Goal: Communication & Community: Answer question/provide support

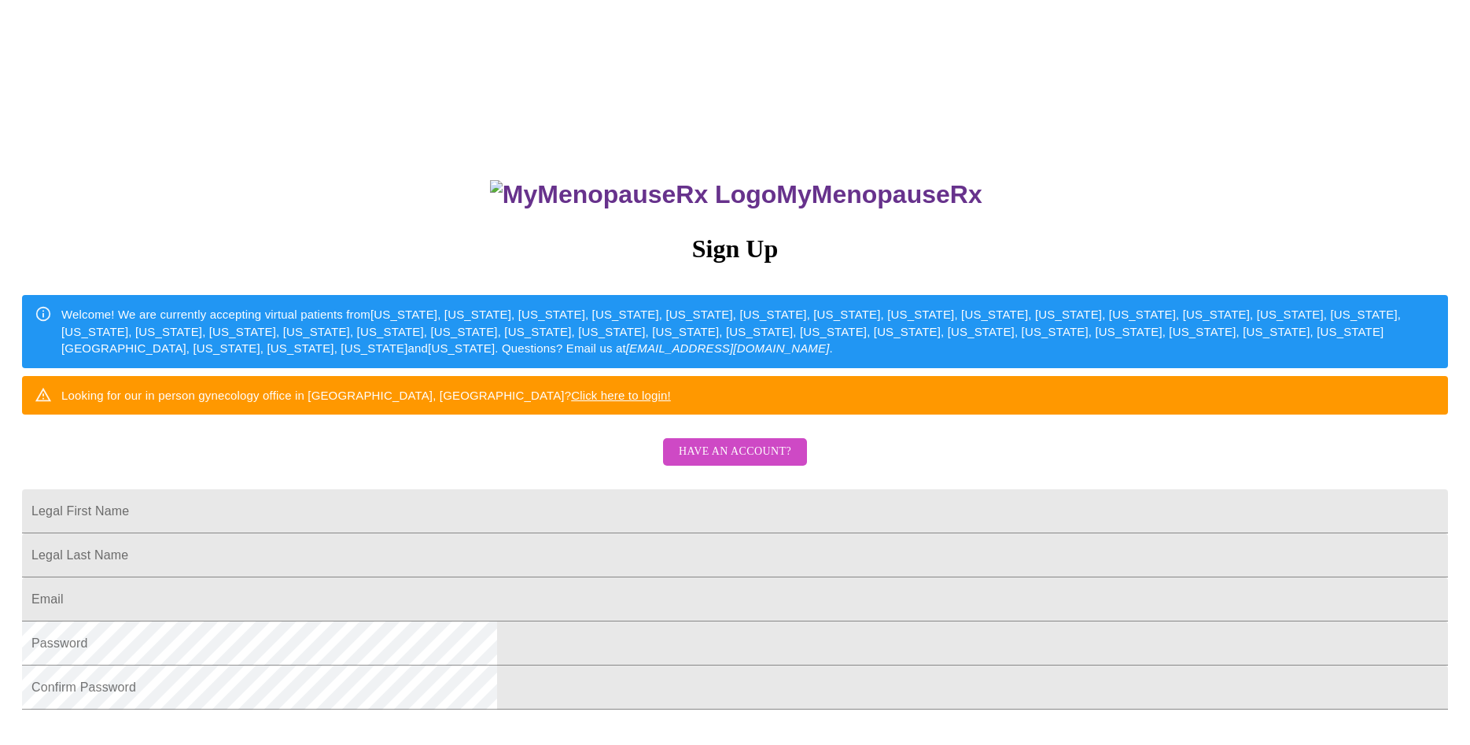
scroll to position [271, 0]
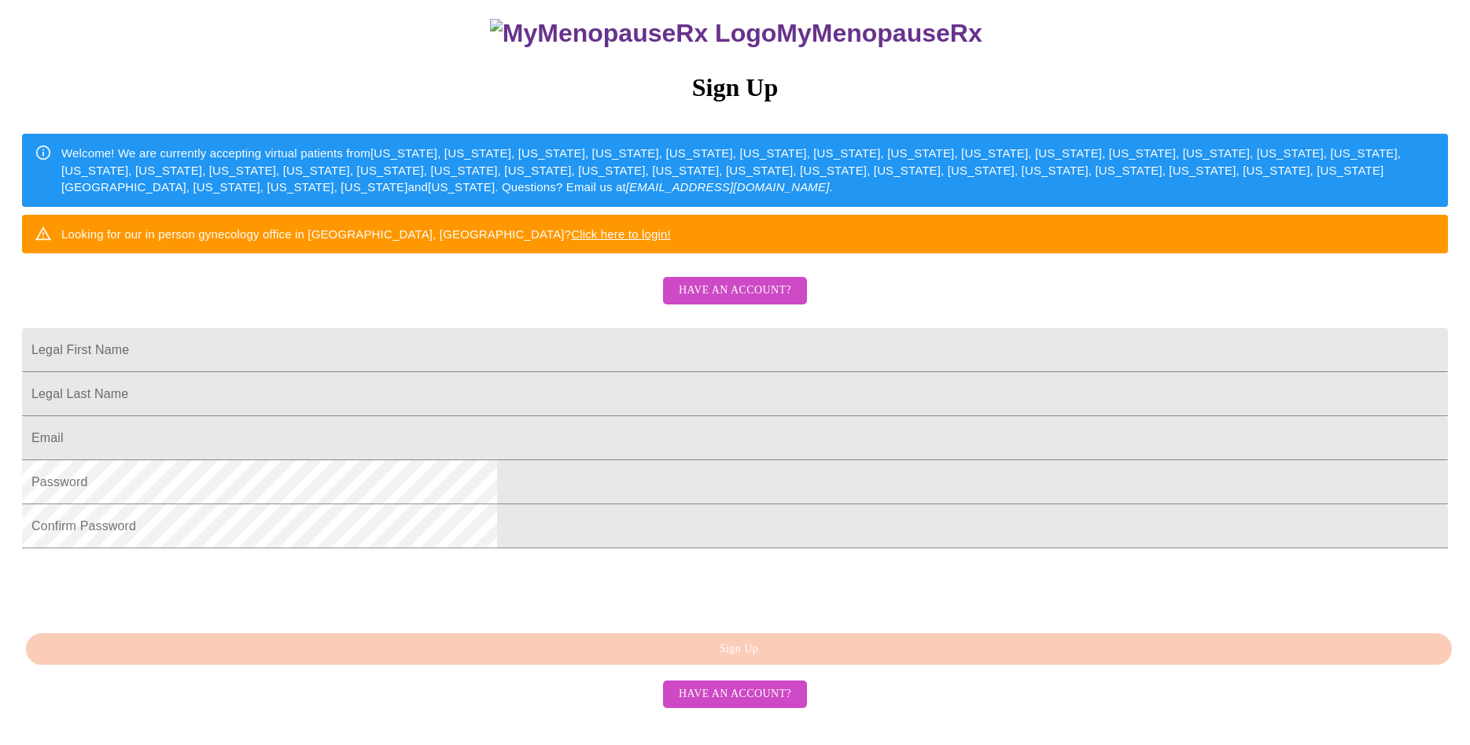
click at [739, 704] on span "Have an account?" at bounding box center [735, 694] width 113 height 20
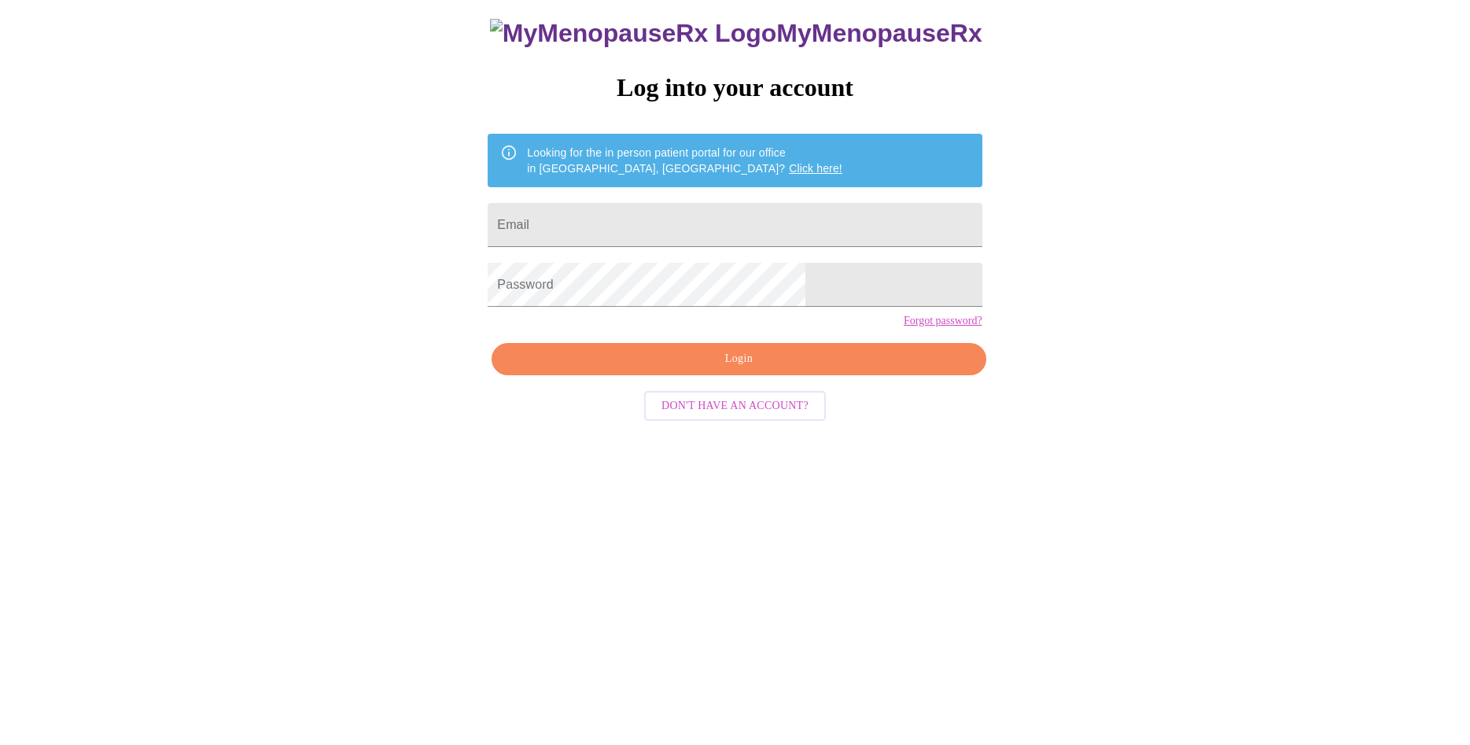
scroll to position [16, 0]
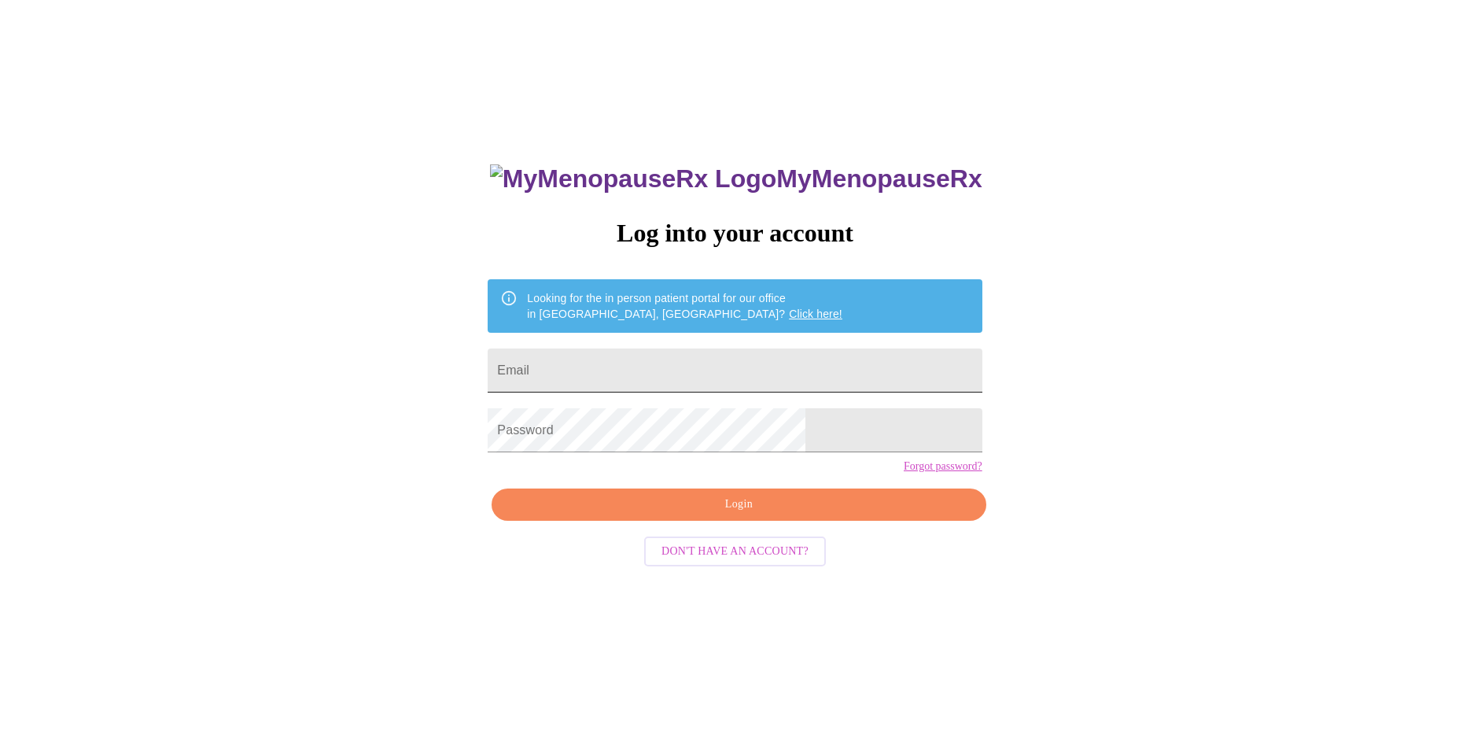
click at [634, 379] on input "Email" at bounding box center [735, 371] width 494 height 44
click at [736, 515] on span "Login" at bounding box center [739, 505] width 458 height 20
click at [737, 515] on span "Login" at bounding box center [739, 505] width 458 height 20
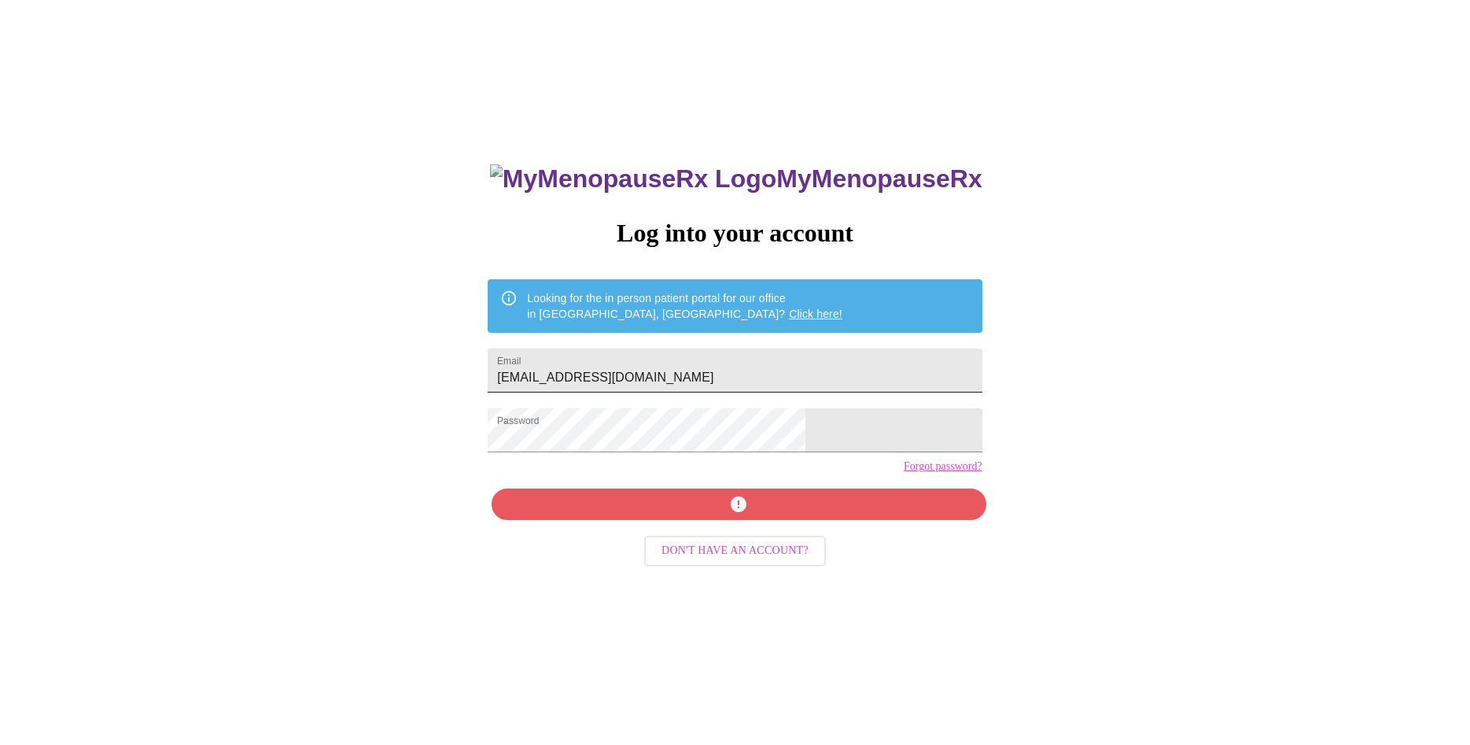
click at [682, 368] on input "[EMAIL_ADDRESS][DOMAIN_NAME]" at bounding box center [735, 371] width 494 height 44
click at [677, 367] on input "[EMAIL_ADDRESS][DOMAIN_NAME]" at bounding box center [735, 371] width 494 height 44
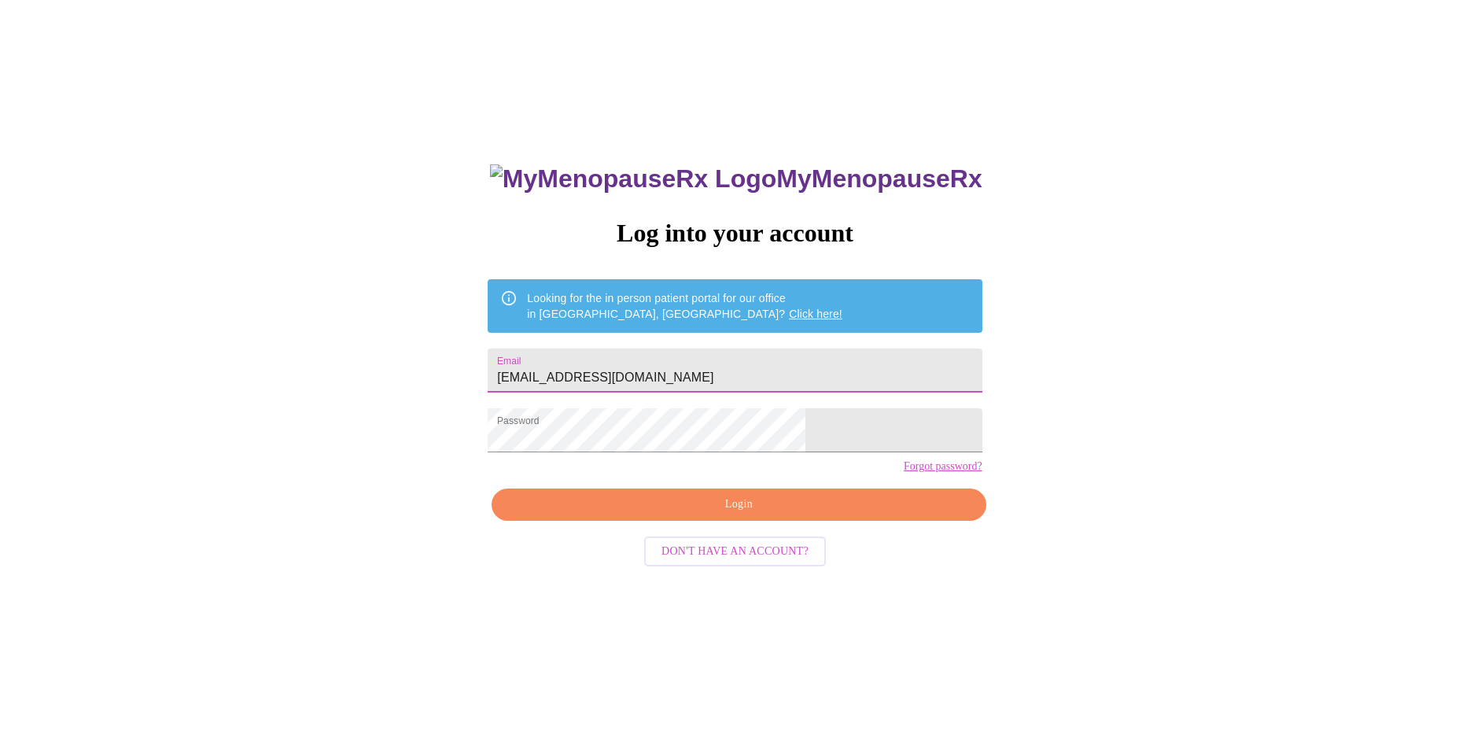
type input "[EMAIL_ADDRESS][DOMAIN_NAME]"
click at [751, 515] on span "Login" at bounding box center [739, 505] width 458 height 20
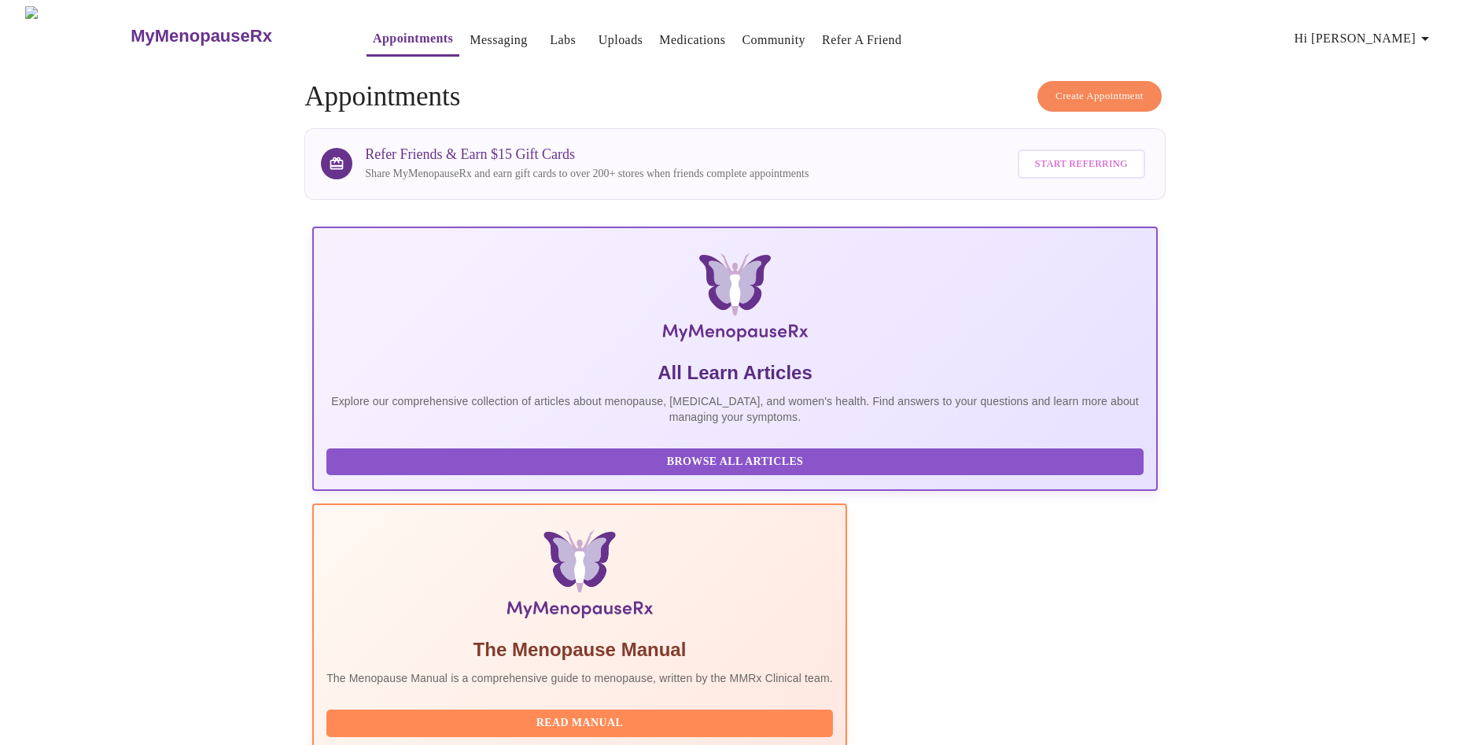
click at [470, 36] on link "Messaging" at bounding box center [498, 40] width 57 height 22
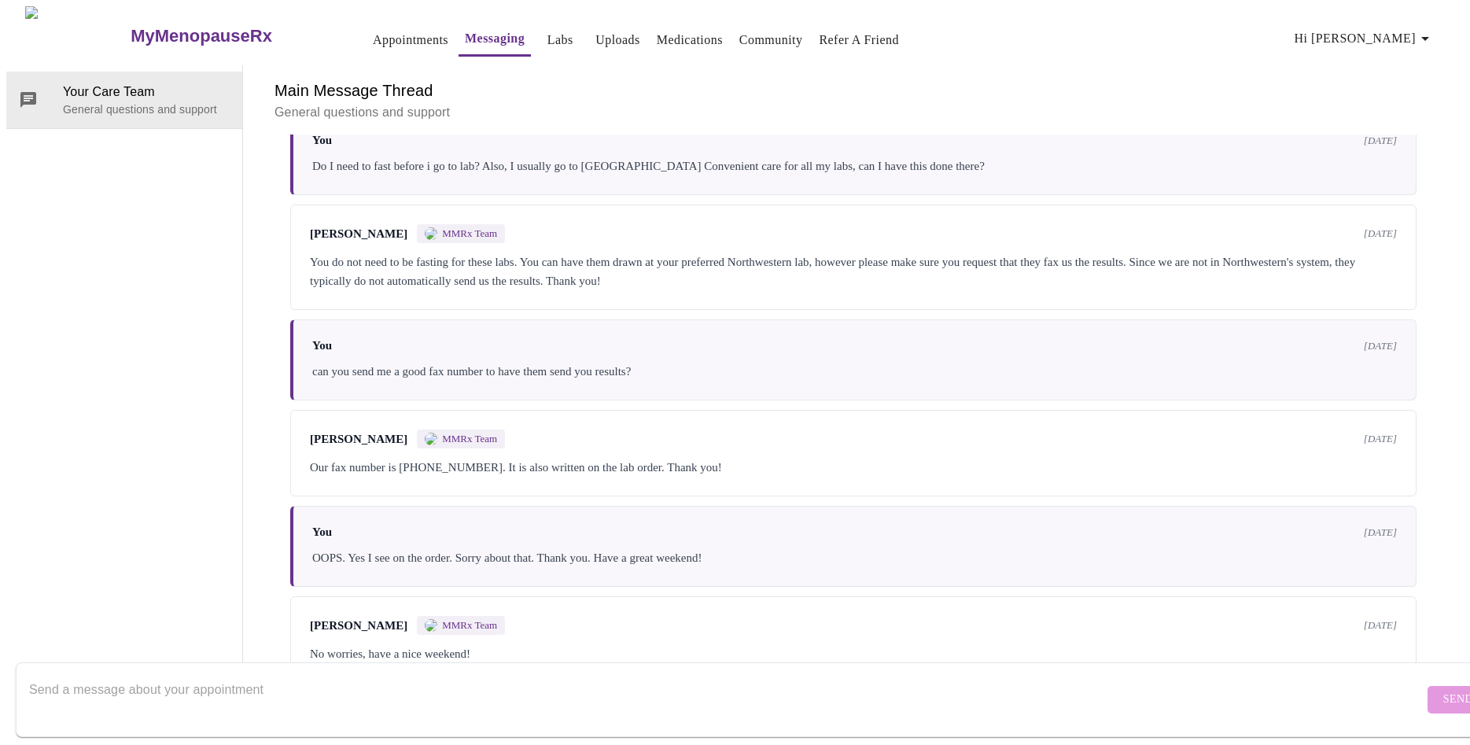
scroll to position [443, 0]
click at [137, 684] on textarea "Send a message about your appointment" at bounding box center [726, 699] width 1395 height 50
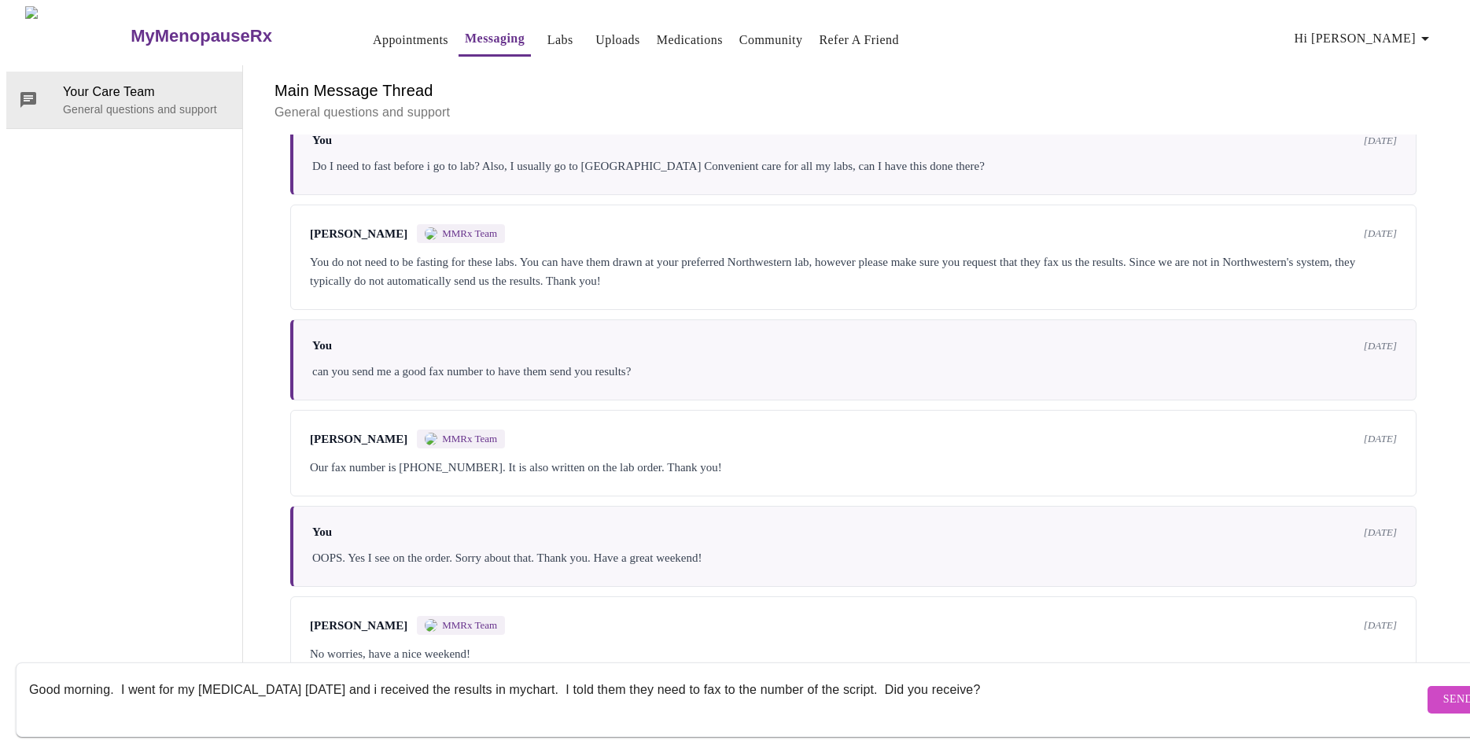
type textarea "Good morning. I went for my [MEDICAL_DATA] [DATE] and i received the results in…"
click at [1444, 690] on span "Send" at bounding box center [1459, 700] width 30 height 20
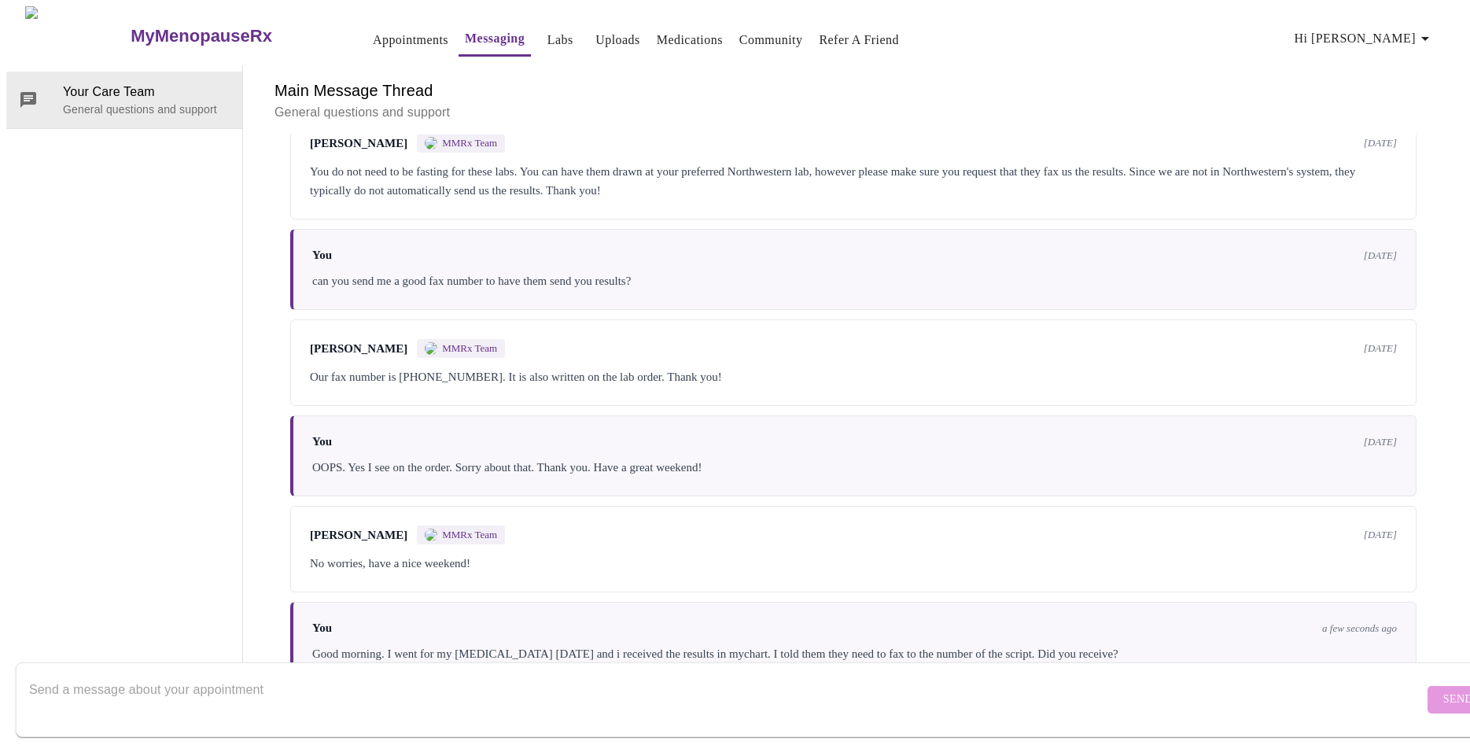
scroll to position [59, 0]
click at [197, 681] on textarea "Send a message about your appointment" at bounding box center [726, 699] width 1395 height 50
type textarea "H"
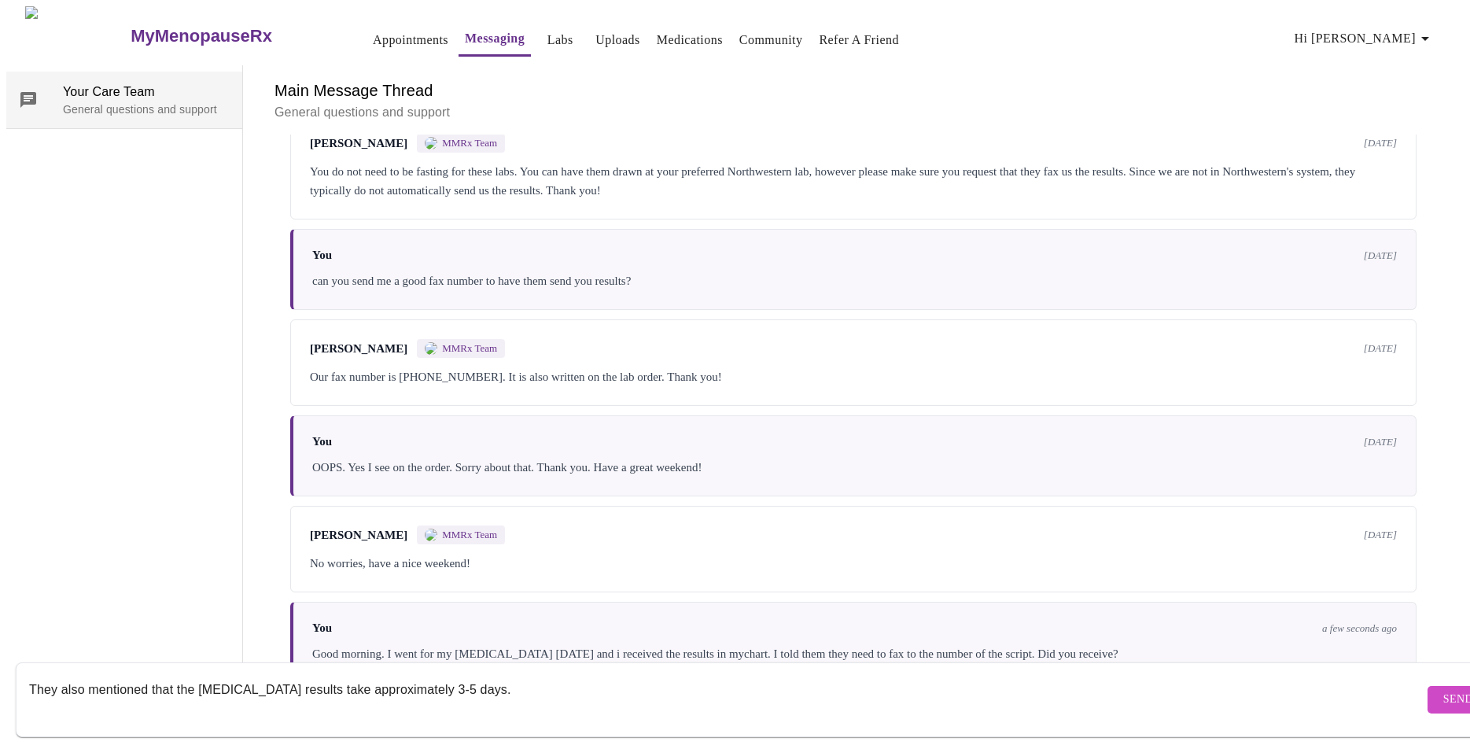
type textarea "They also mentioned that the [MEDICAL_DATA] results take approximately 3-5 days."
click at [1430, 686] on button "Send" at bounding box center [1458, 700] width 61 height 28
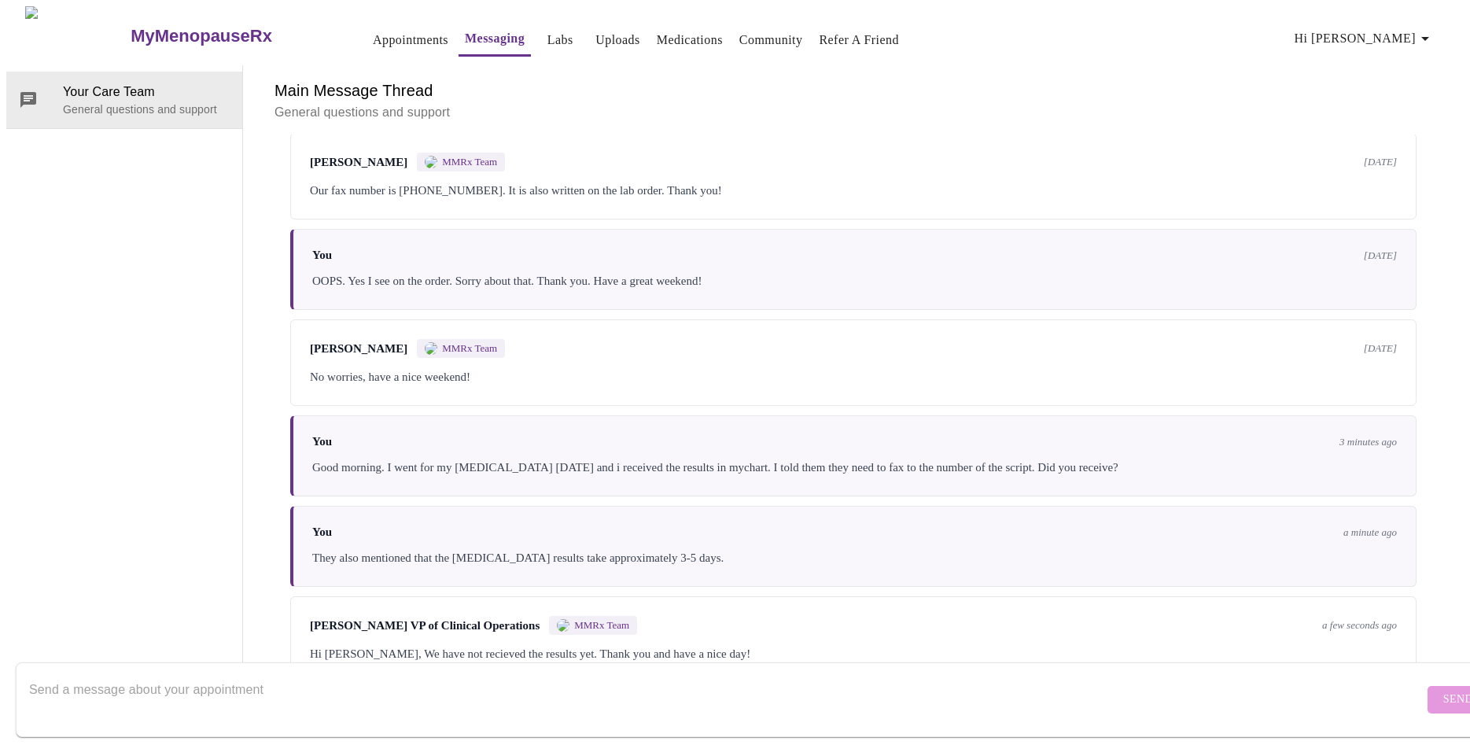
scroll to position [731, 0]
click at [185, 684] on textarea "Send a message about your appointment" at bounding box center [726, 699] width 1395 height 50
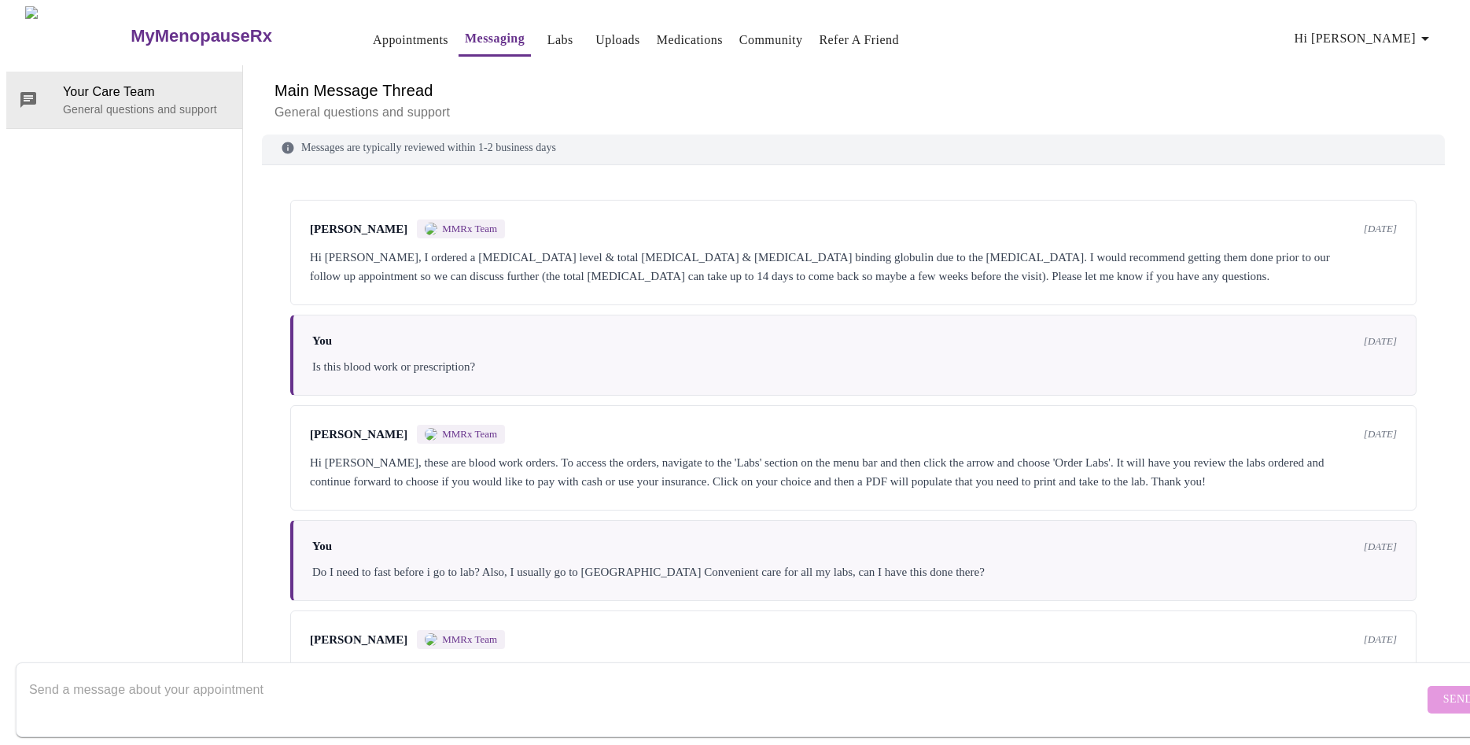
scroll to position [0, 0]
click at [548, 29] on link "Labs" at bounding box center [561, 40] width 26 height 22
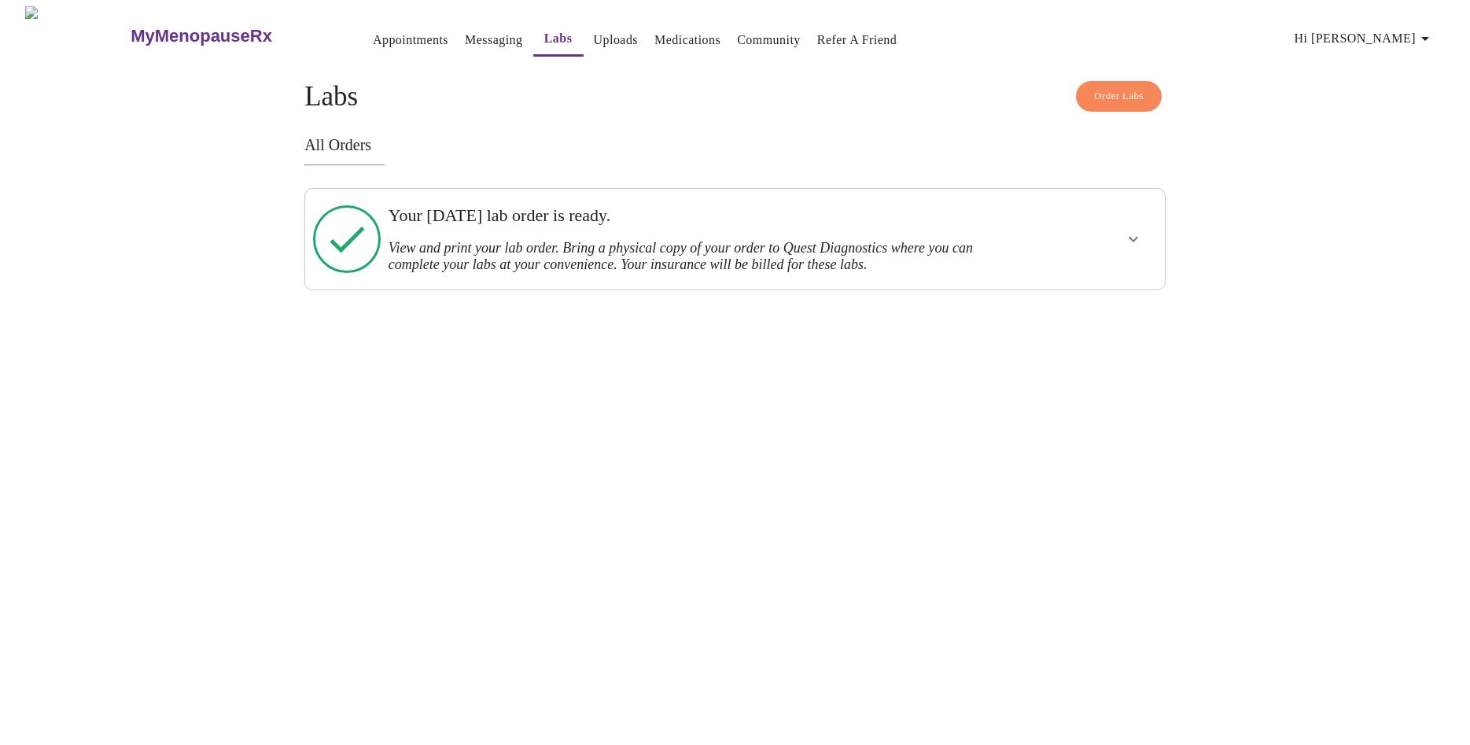
click at [1131, 234] on icon "show more" at bounding box center [1133, 239] width 19 height 19
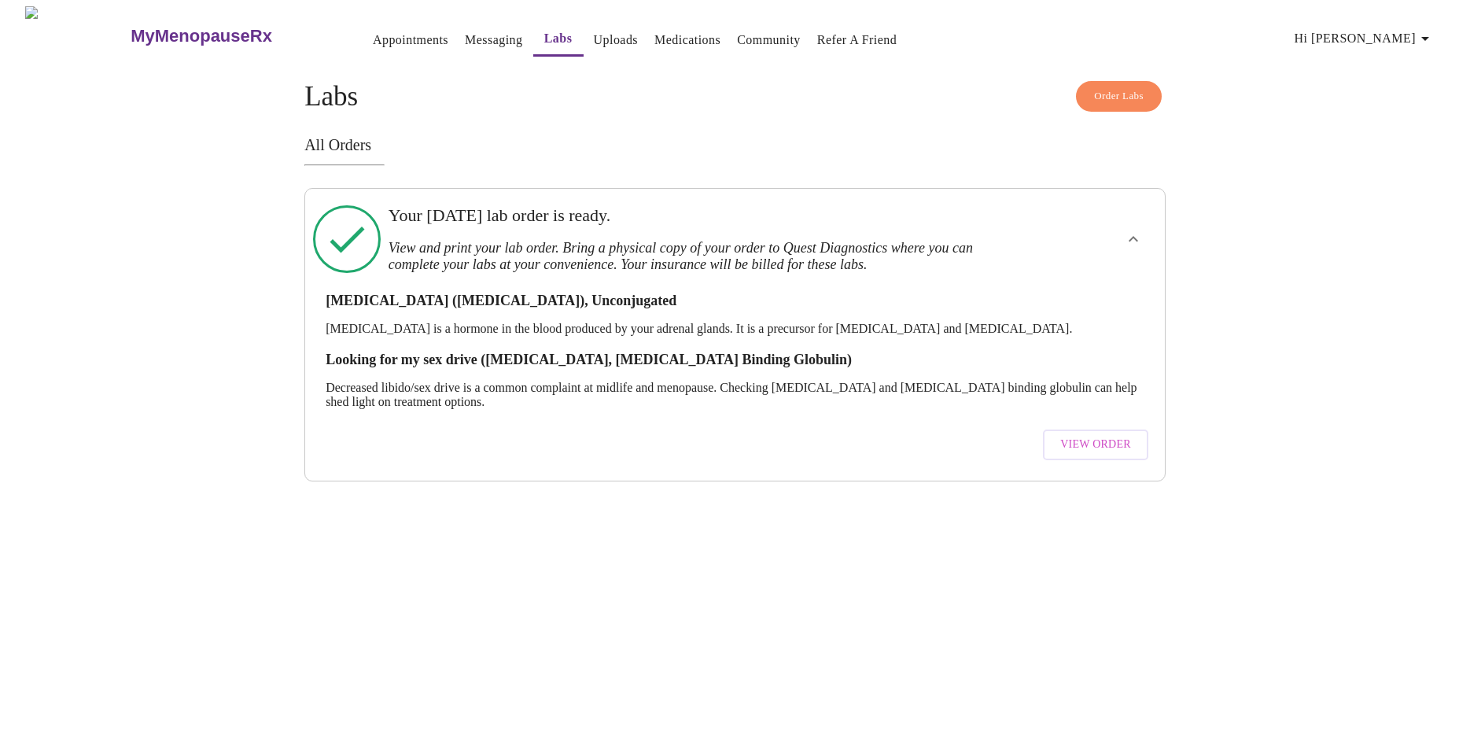
click at [1080, 435] on span "View Order" at bounding box center [1096, 445] width 71 height 20
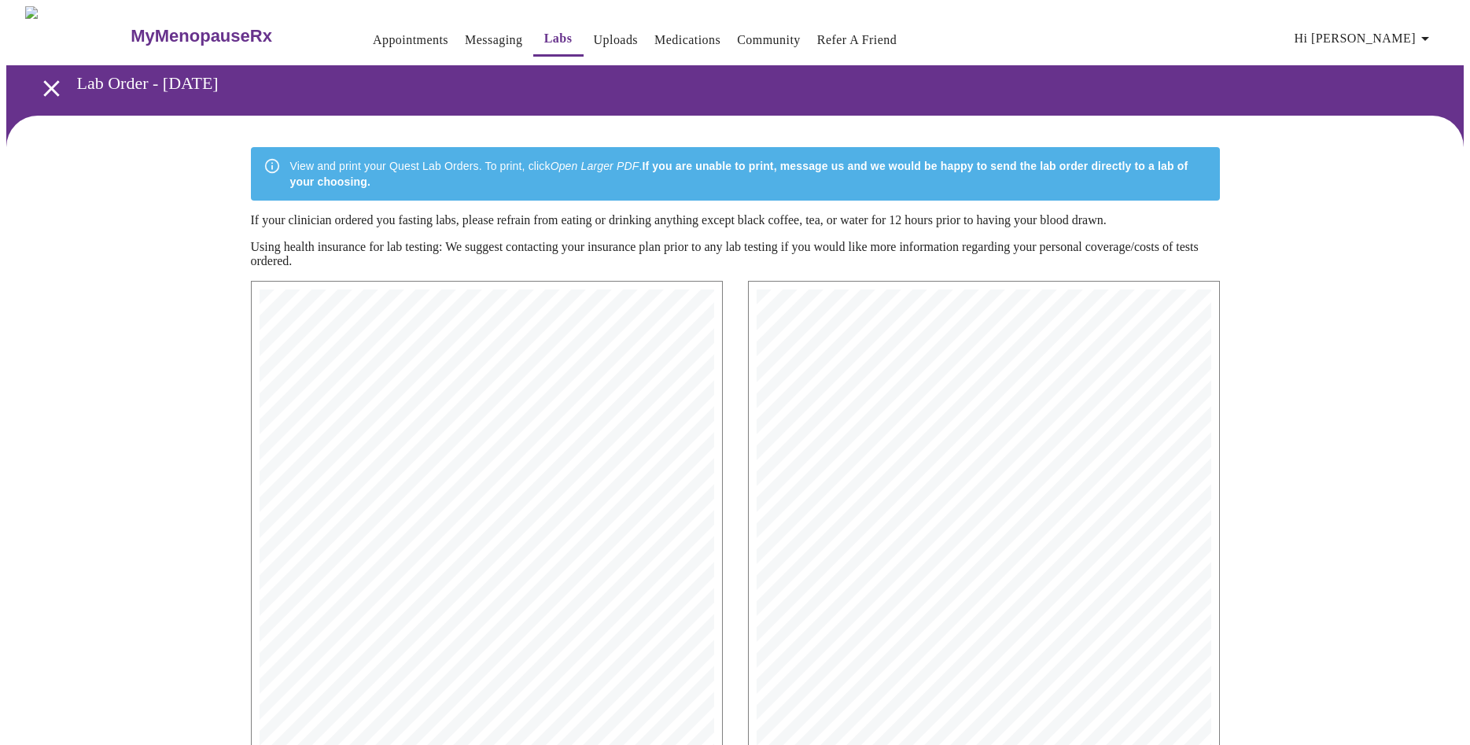
scroll to position [316, 0]
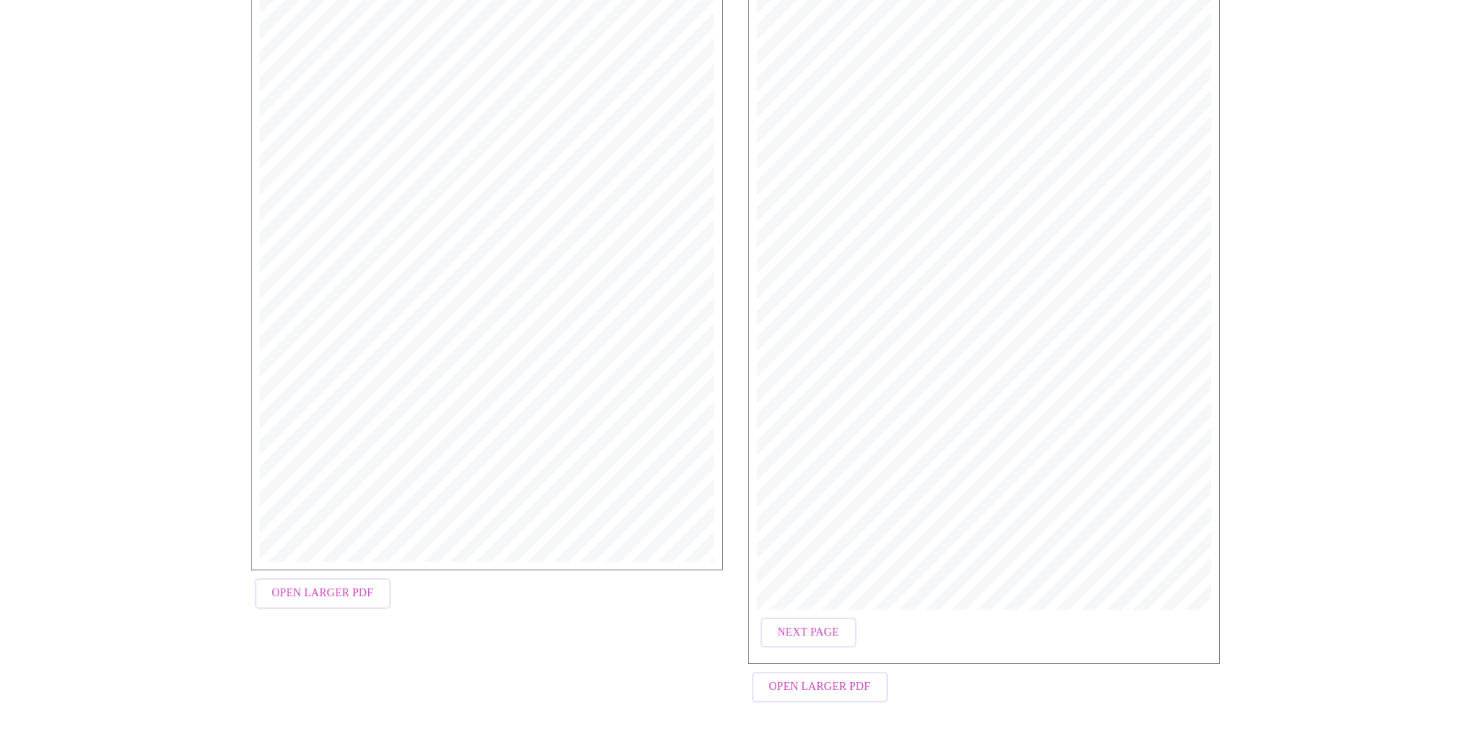
click at [823, 640] on span "Next Page" at bounding box center [808, 633] width 61 height 20
click at [850, 638] on span "Previous Page" at bounding box center [821, 633] width 87 height 20
click at [825, 633] on span "Next Page" at bounding box center [808, 633] width 61 height 20
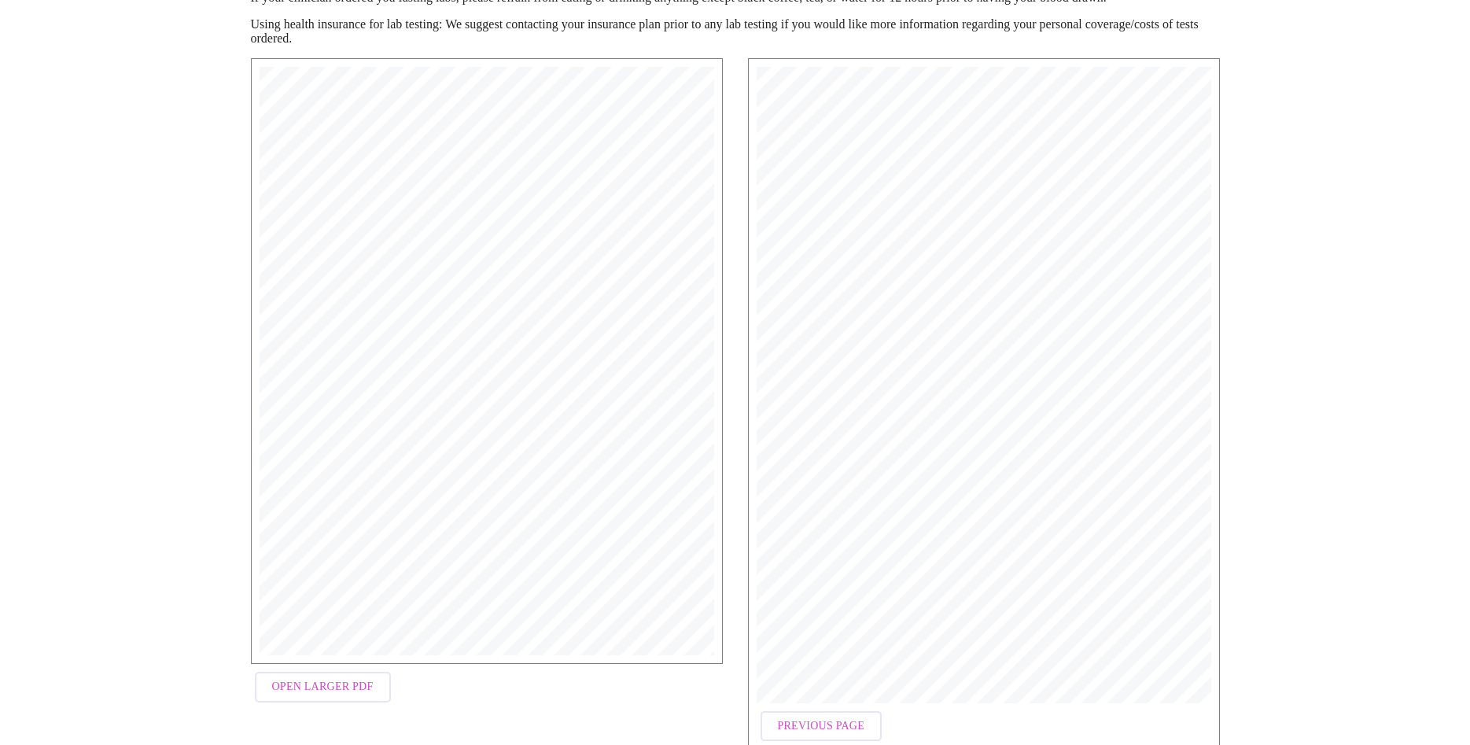
scroll to position [0, 0]
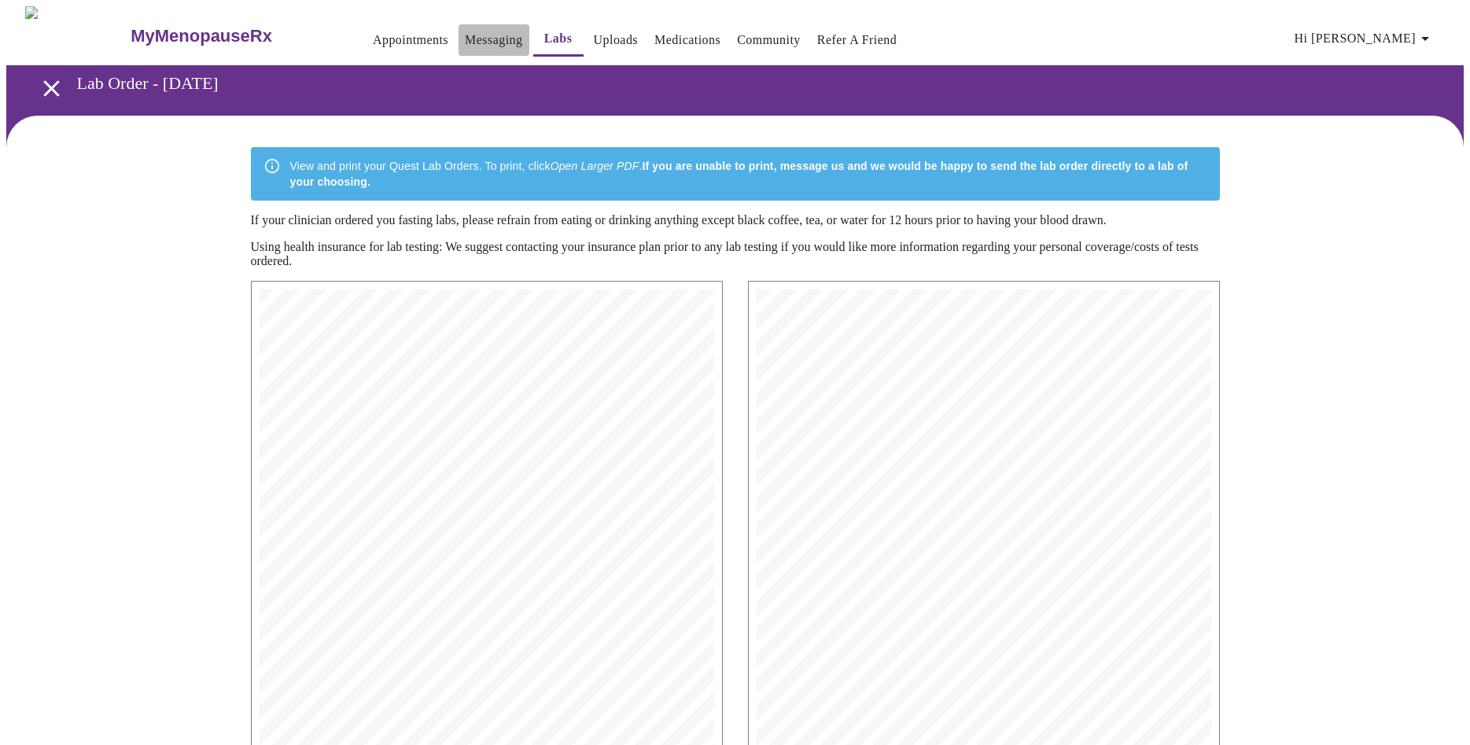
click at [465, 35] on link "Messaging" at bounding box center [493, 40] width 57 height 22
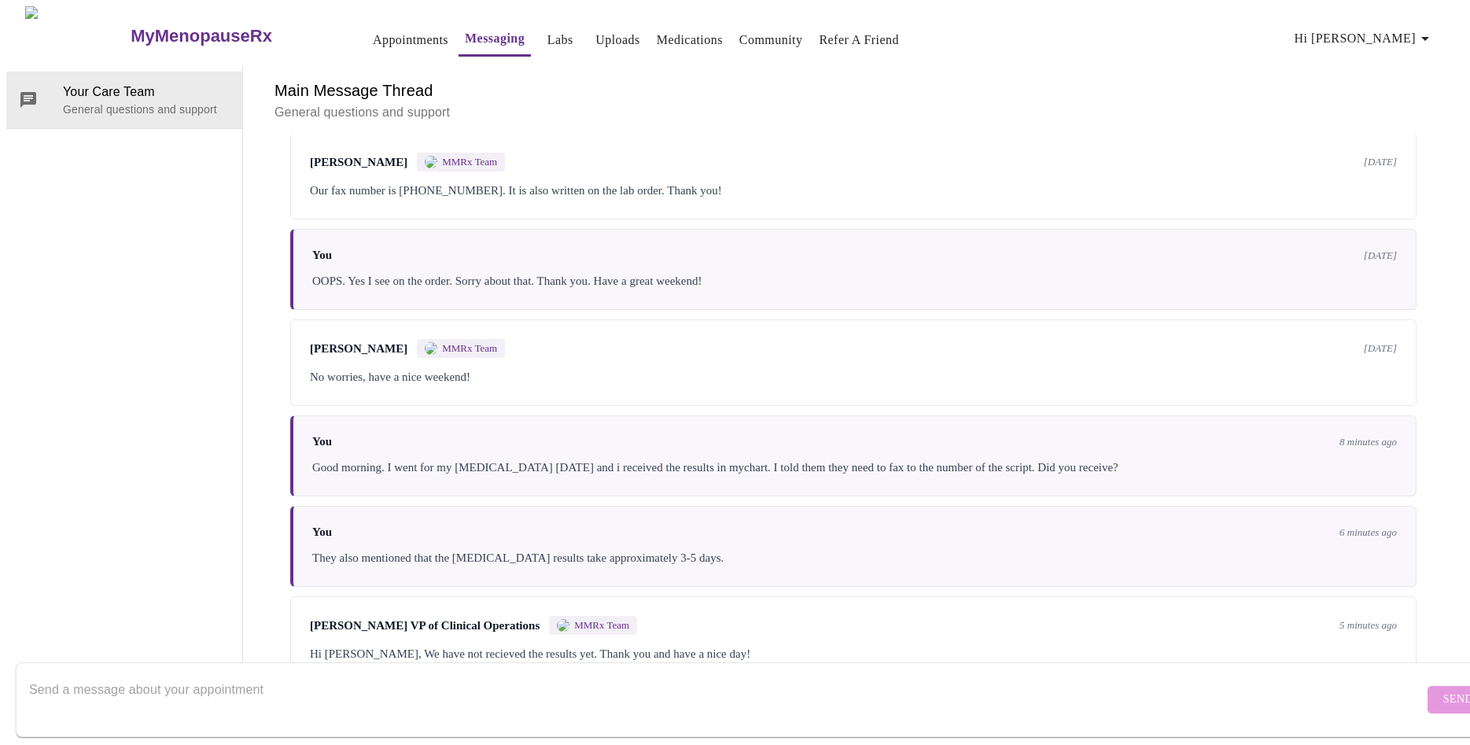
scroll to position [731, 0]
click at [435, 694] on textarea "Send a message about your appointment" at bounding box center [726, 699] width 1395 height 50
type textarea "T"
type textarea "I just looked under the Lab tab and see the results were faxed there"
click at [1444, 690] on span "Send" at bounding box center [1459, 700] width 30 height 20
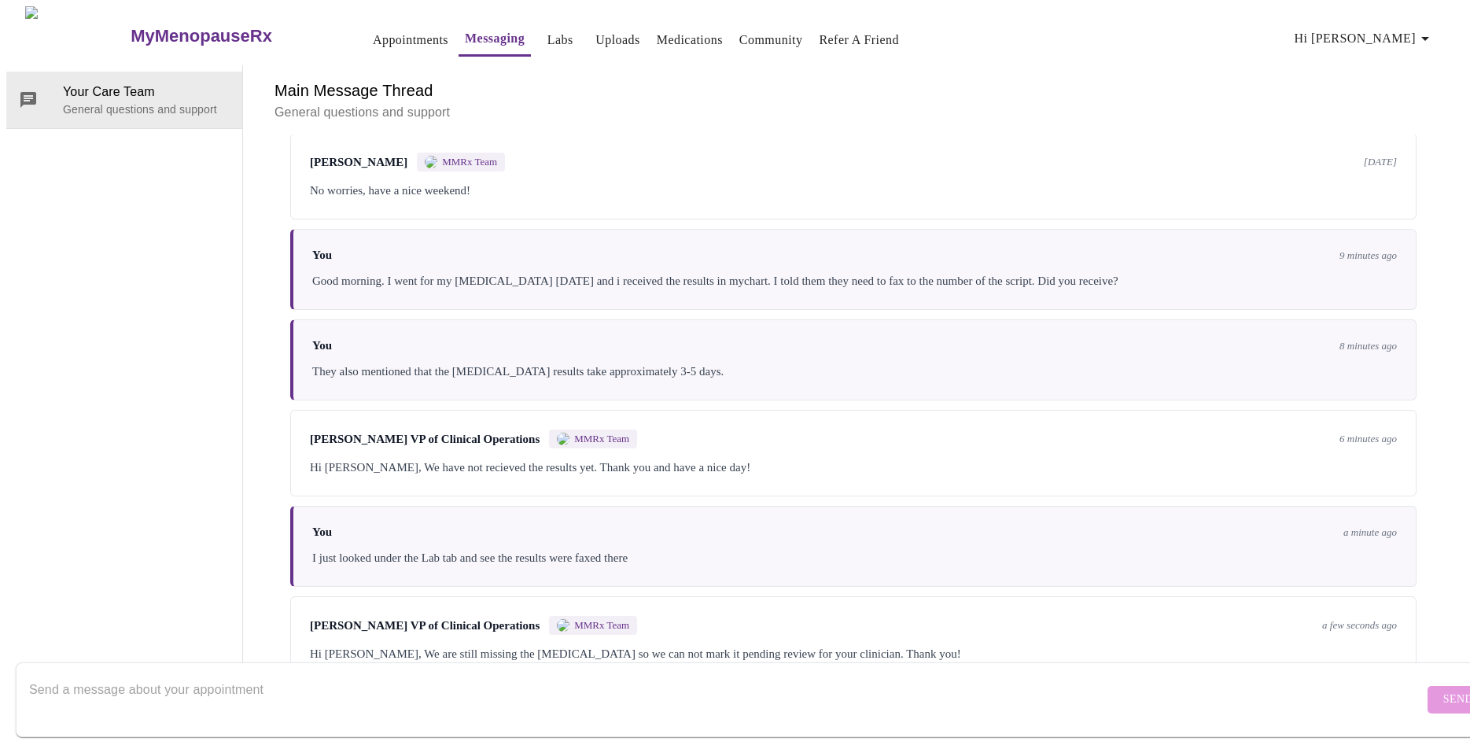
scroll to position [924, 0]
click at [242, 691] on textarea "Send a message about your appointment" at bounding box center [726, 699] width 1395 height 50
type textarea "They said the results can take 3-5 days to get back"
click at [1444, 690] on span "Send" at bounding box center [1459, 700] width 30 height 20
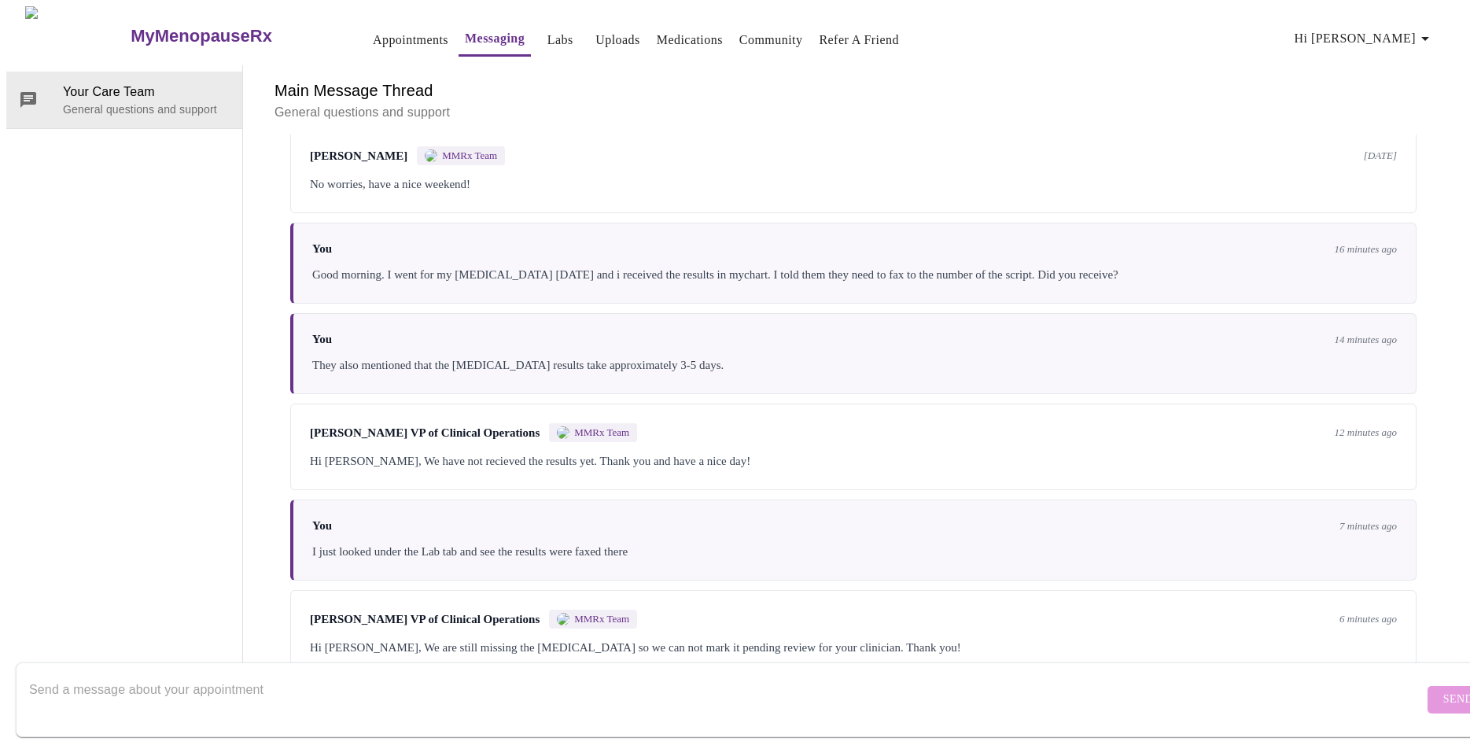
scroll to position [821, 0]
